Goal: Check status: Check status

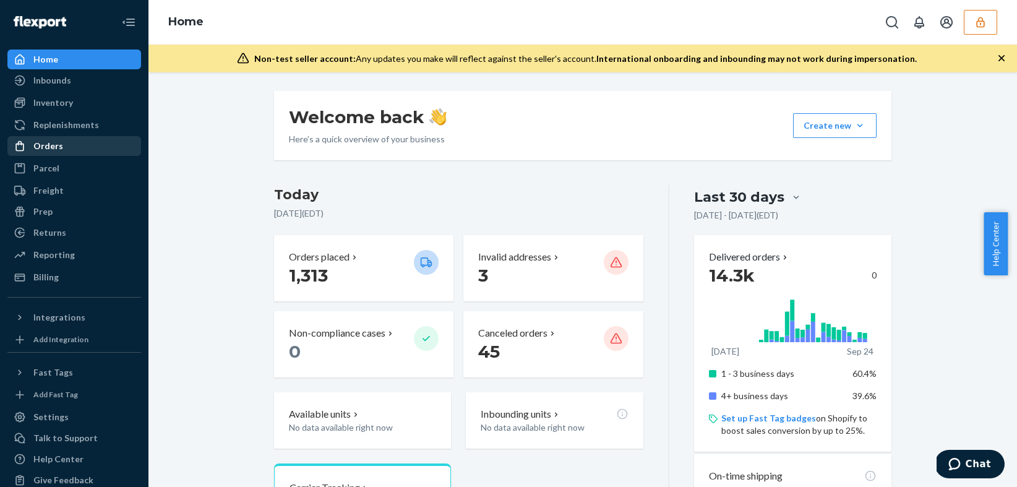
click at [72, 147] on div "Orders" at bounding box center [74, 145] width 131 height 17
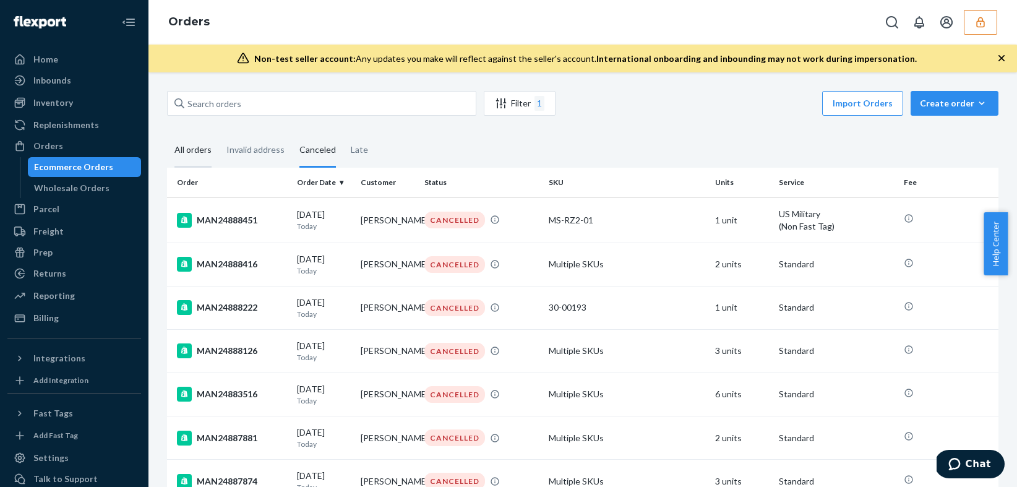
click at [178, 148] on div "All orders" at bounding box center [192, 151] width 37 height 34
click at [167, 134] on input "All orders" at bounding box center [167, 134] width 0 height 0
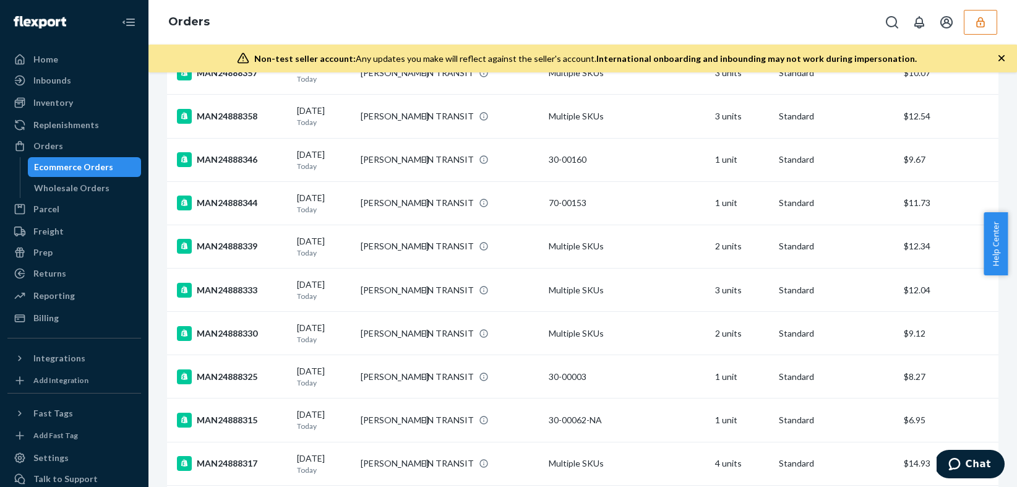
scroll to position [4233, 0]
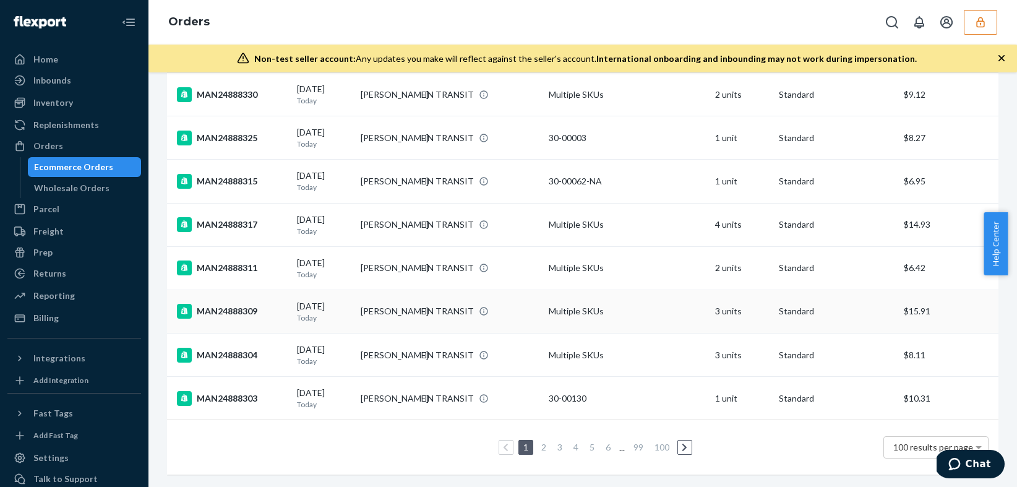
click at [657, 306] on td "Multiple SKUs" at bounding box center [627, 310] width 166 height 43
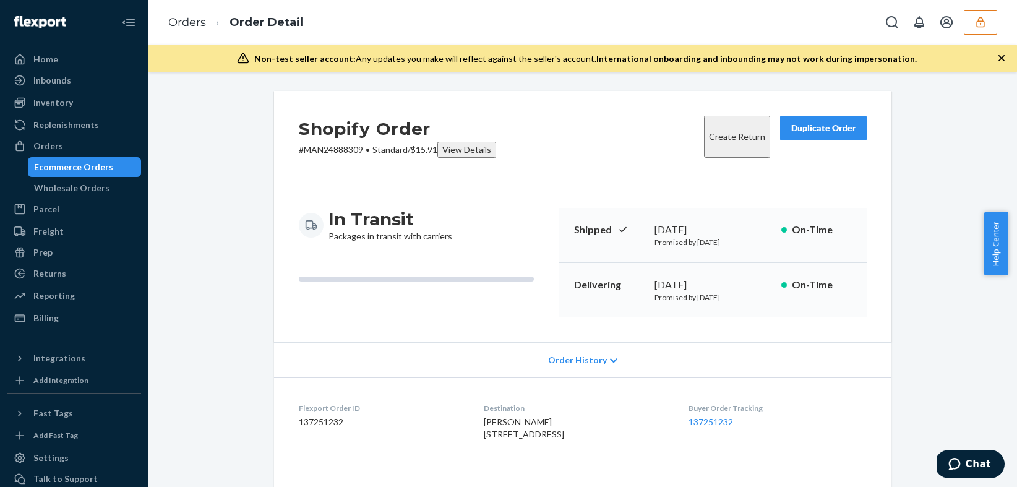
click at [469, 147] on div "View Details" at bounding box center [466, 149] width 49 height 12
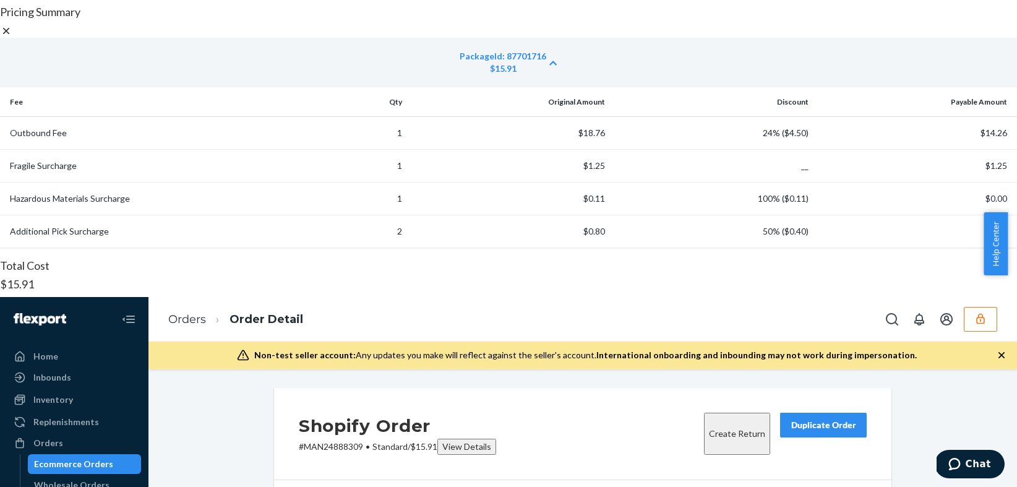
click at [460, 62] on div "PackageId: 87701716" at bounding box center [503, 56] width 87 height 12
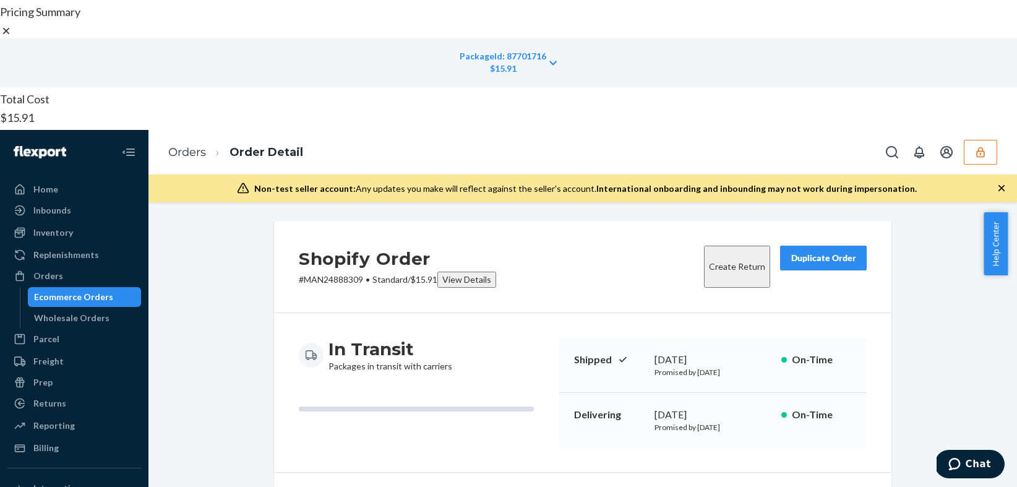
click at [460, 62] on div "PackageId: 87701716" at bounding box center [503, 56] width 87 height 12
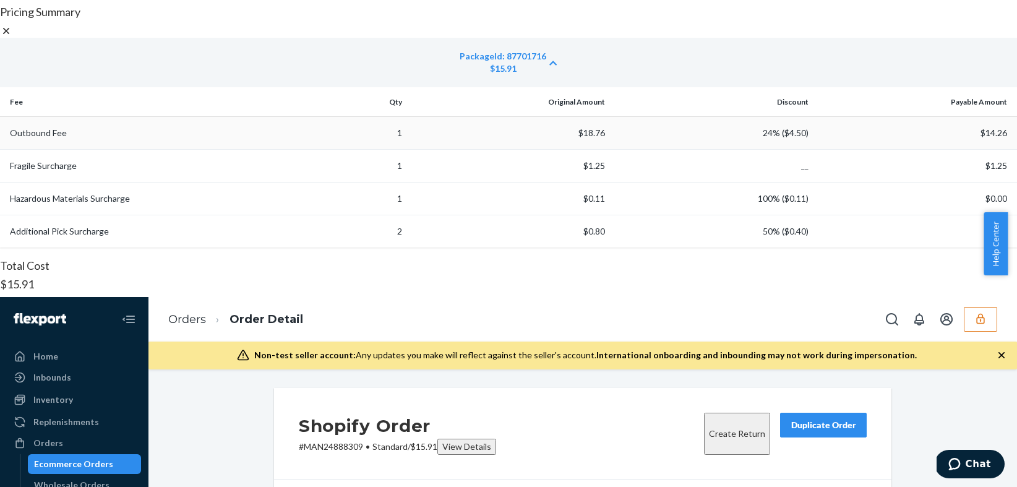
click at [299, 150] on td "Outbound Fee" at bounding box center [152, 133] width 305 height 33
click at [12, 37] on icon at bounding box center [6, 31] width 12 height 12
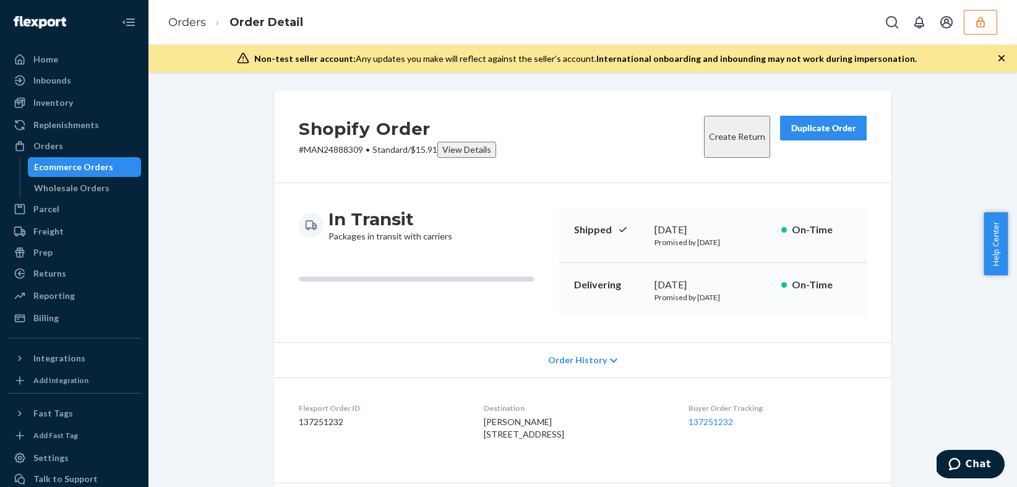
drag, startPoint x: 79, startPoint y: 169, endPoint x: 127, endPoint y: 166, distance: 48.3
click at [79, 168] on div "Ecommerce Orders" at bounding box center [73, 167] width 79 height 12
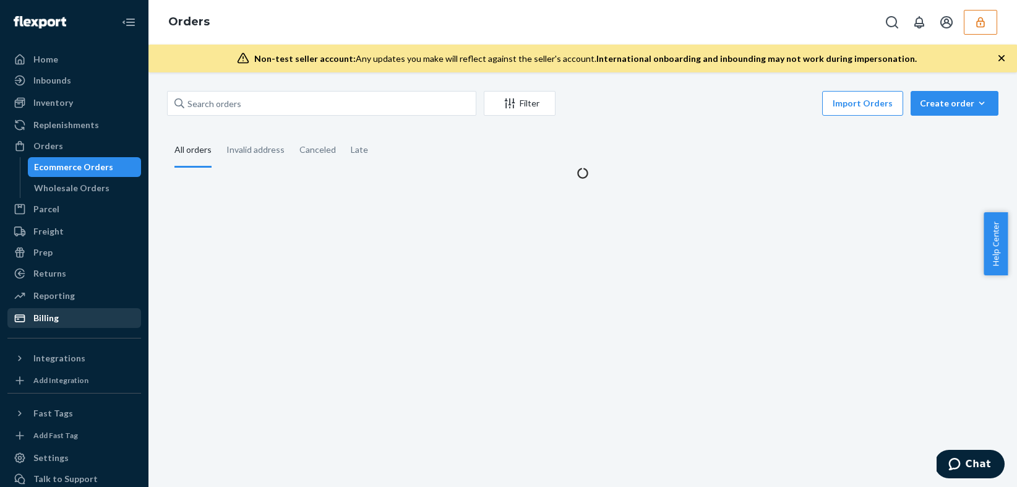
click at [56, 326] on div "Billing" at bounding box center [74, 317] width 131 height 17
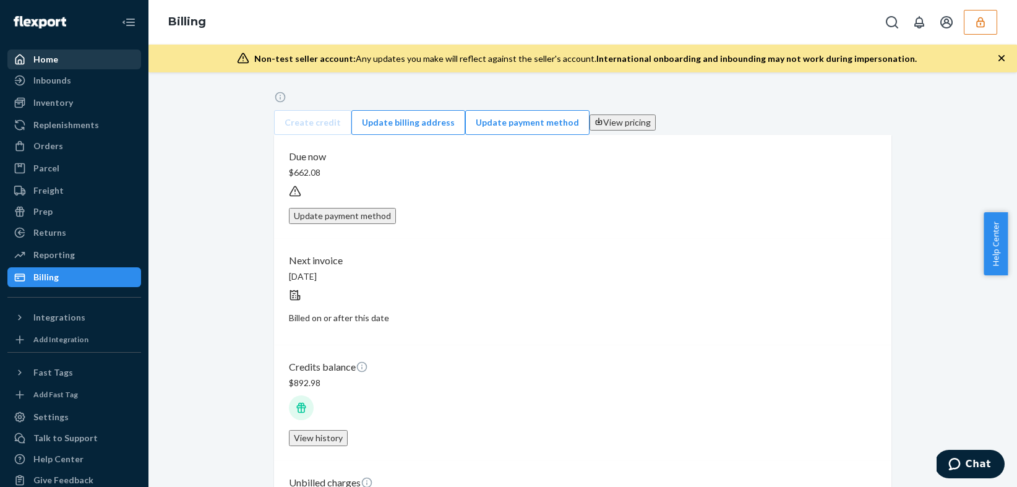
click at [96, 58] on div "Home" at bounding box center [74, 59] width 131 height 17
